Goal: Task Accomplishment & Management: Manage account settings

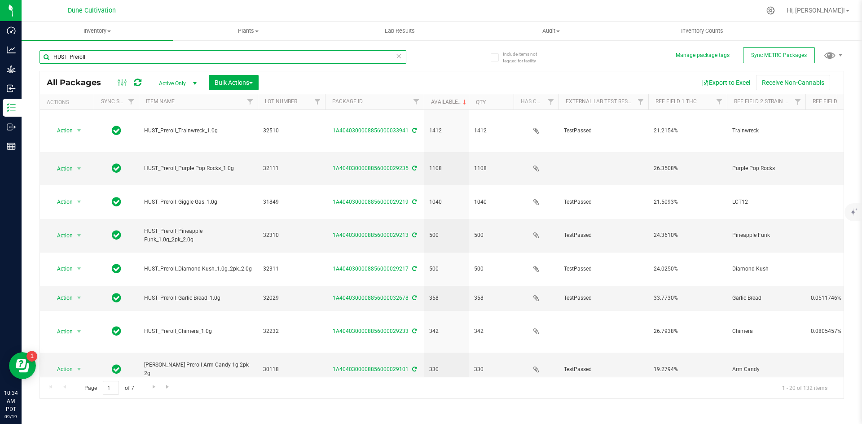
drag, startPoint x: 93, startPoint y: 56, endPoint x: 49, endPoint y: 55, distance: 44.5
click at [49, 55] on input "HUST_Preroll" at bounding box center [223, 56] width 367 height 13
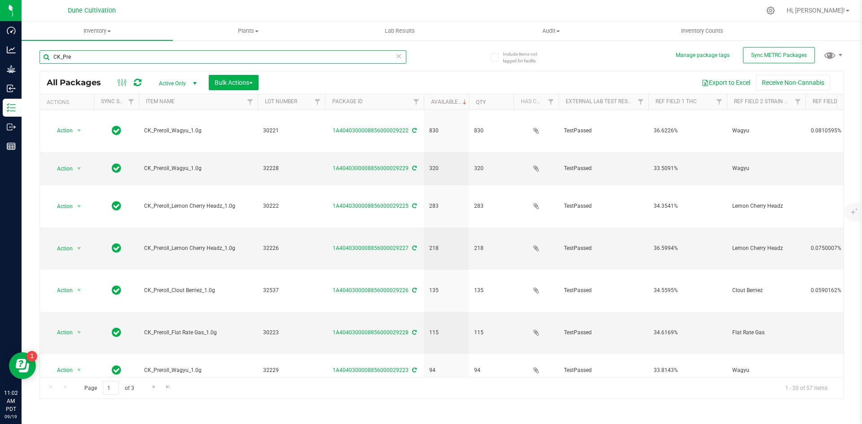
drag, startPoint x: 81, startPoint y: 59, endPoint x: 25, endPoint y: 56, distance: 56.2
click at [25, 56] on div "Include items not tagged for facility Manage package tags Sync METRC Packages C…" at bounding box center [442, 177] width 841 height 274
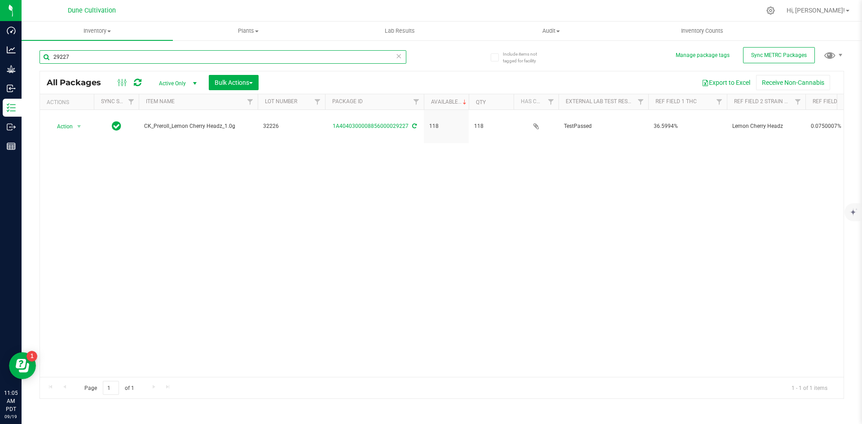
drag, startPoint x: 75, startPoint y: 56, endPoint x: 41, endPoint y: 55, distance: 34.1
click at [41, 55] on input "29227" at bounding box center [223, 56] width 367 height 13
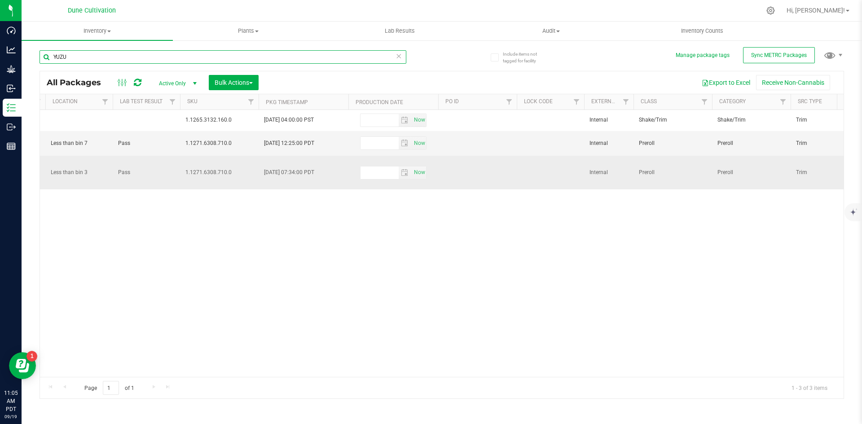
scroll to position [0, 1339]
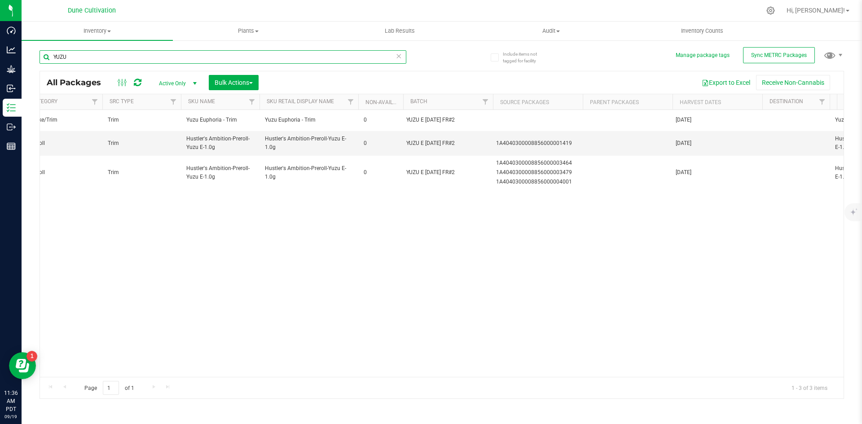
drag, startPoint x: 83, startPoint y: 58, endPoint x: 26, endPoint y: 50, distance: 57.1
click at [26, 50] on div "Include items not tagged for facility Manage package tags Sync METRC Packages Y…" at bounding box center [442, 177] width 841 height 274
type input "H"
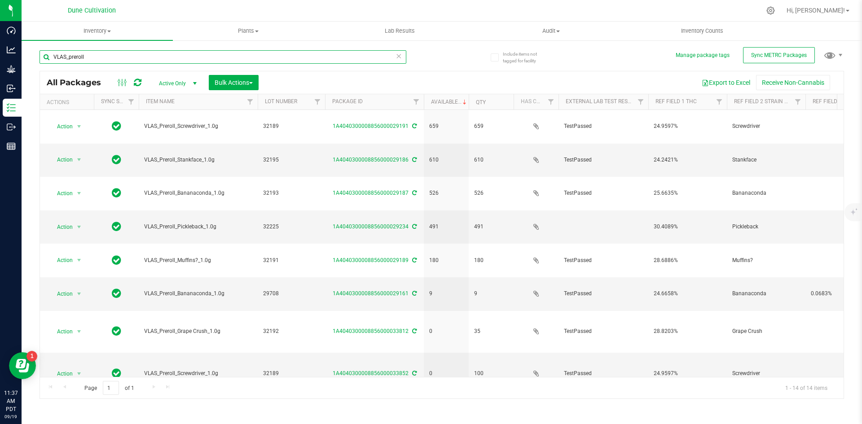
drag, startPoint x: 119, startPoint y: 59, endPoint x: 38, endPoint y: 51, distance: 81.6
click at [38, 51] on div "Include items not tagged for facility Manage package tags Sync METRC Packages V…" at bounding box center [442, 177] width 841 height 274
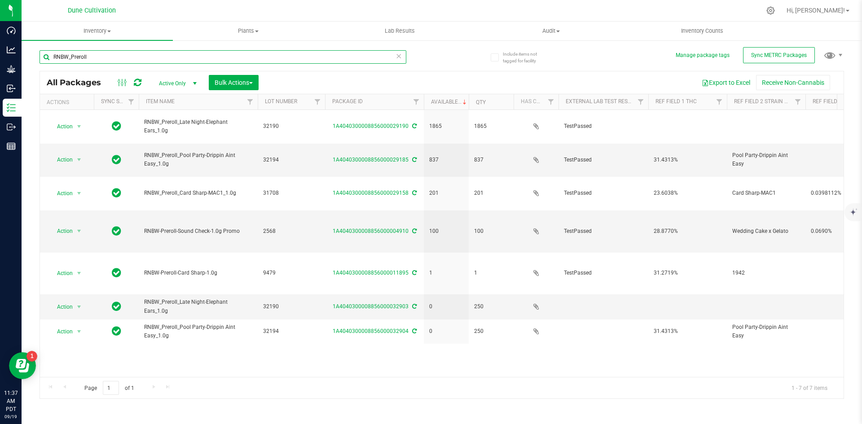
drag, startPoint x: 105, startPoint y: 58, endPoint x: 40, endPoint y: 49, distance: 65.7
click at [40, 49] on div "RNBW_Preroll" at bounding box center [241, 56] width 402 height 29
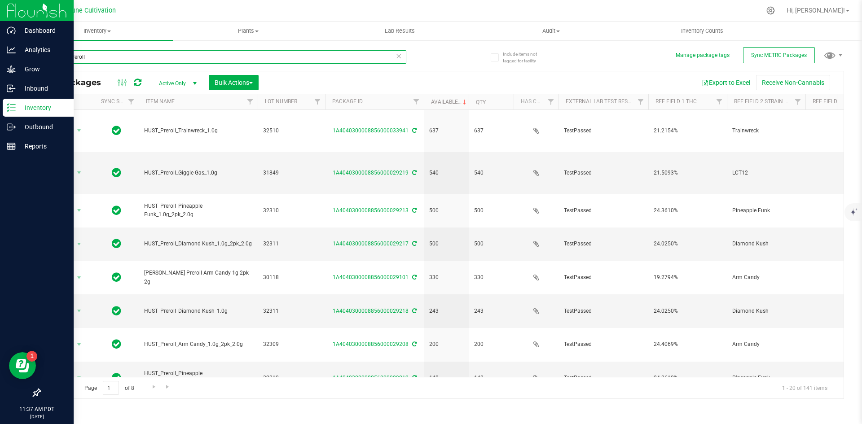
type input "HUST_preroll"
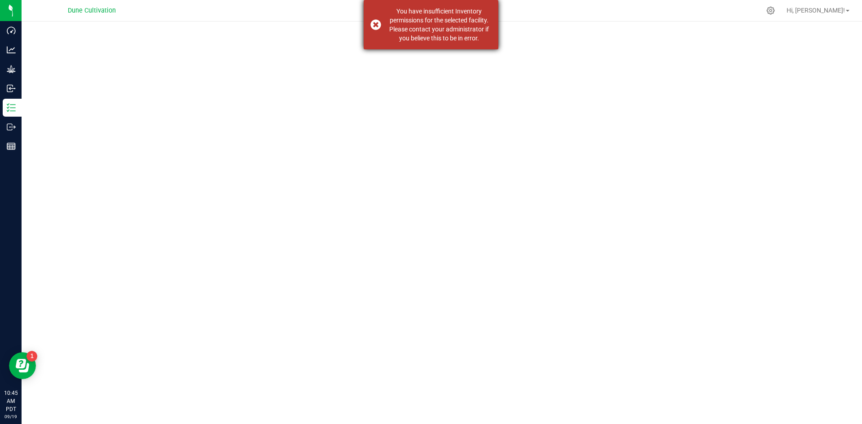
click at [372, 30] on div "You have insufficient Inventory permissions for the selected facility. Please c…" at bounding box center [431, 24] width 135 height 49
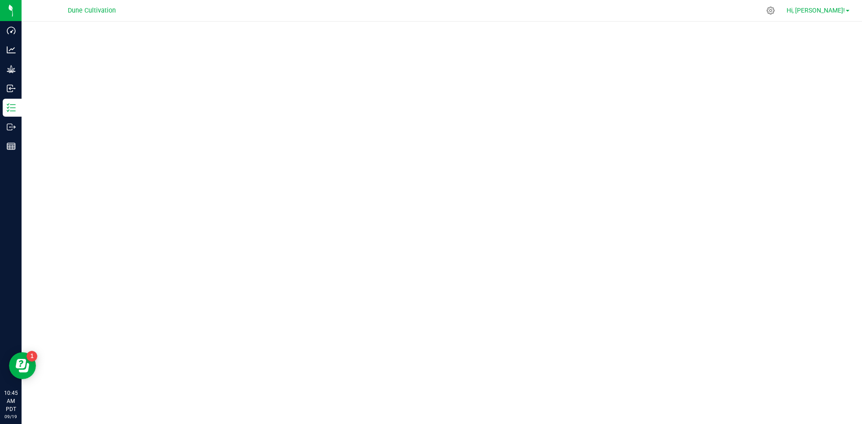
click at [832, 10] on span "Hi, [PERSON_NAME]!" at bounding box center [816, 10] width 58 height 7
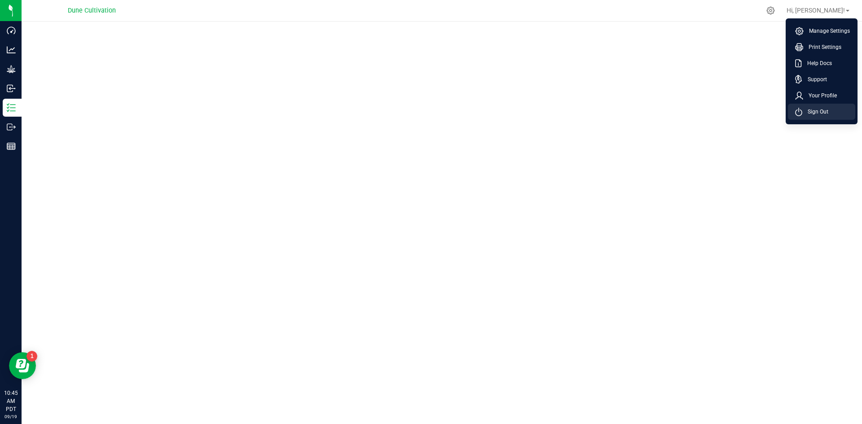
click at [811, 106] on li "Sign Out" at bounding box center [821, 112] width 67 height 16
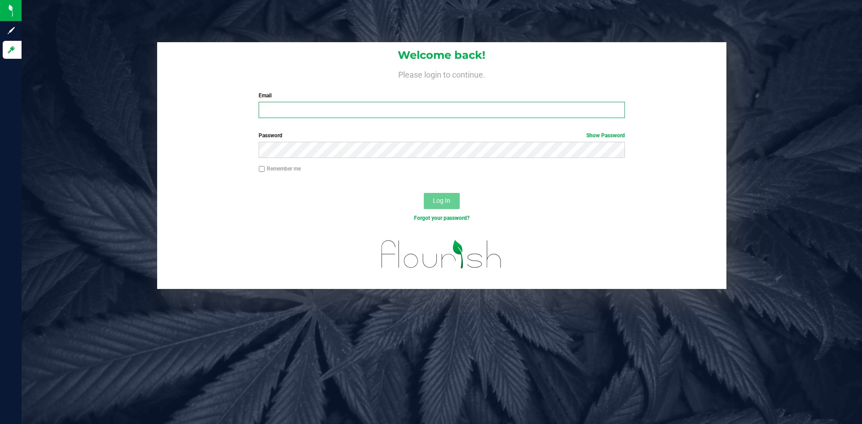
click at [451, 114] on input "Email" at bounding box center [442, 110] width 366 height 16
type input "[PERSON_NAME][DOMAIN_NAME][EMAIL_ADDRESS][PERSON_NAME][DOMAIN_NAME]"
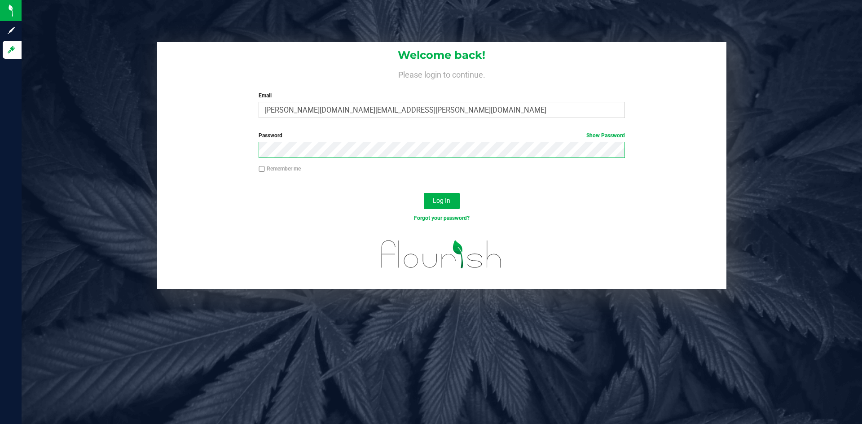
click at [424, 193] on button "Log In" at bounding box center [442, 201] width 36 height 16
